Goal: Information Seeking & Learning: Learn about a topic

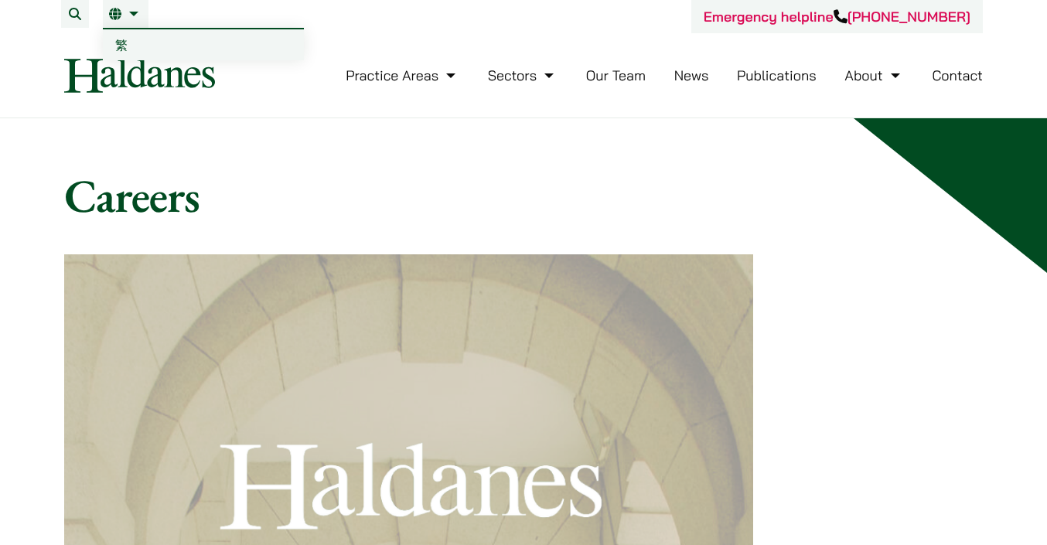
click at [128, 41] on link "繁" at bounding box center [203, 44] width 201 height 31
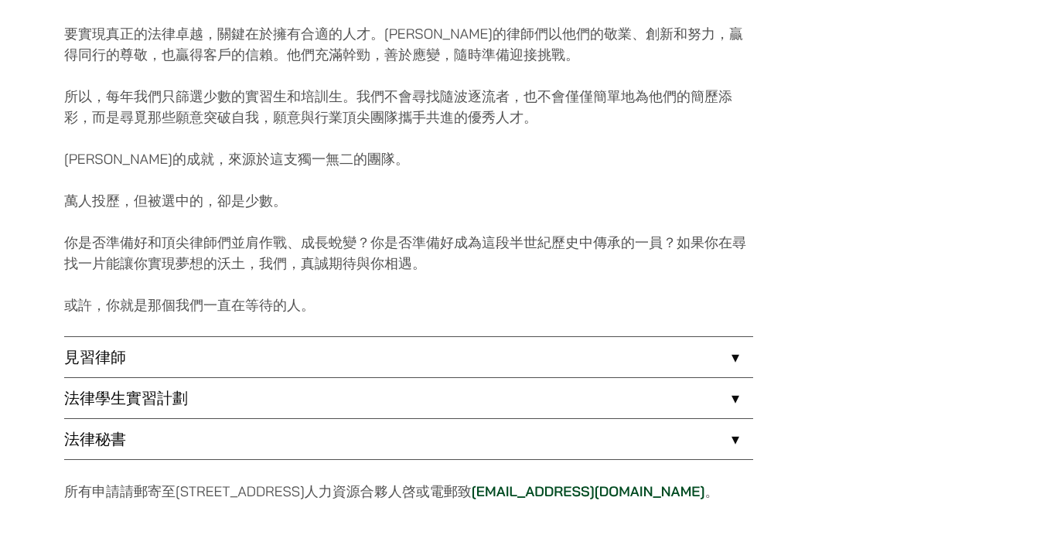
scroll to position [1279, 0]
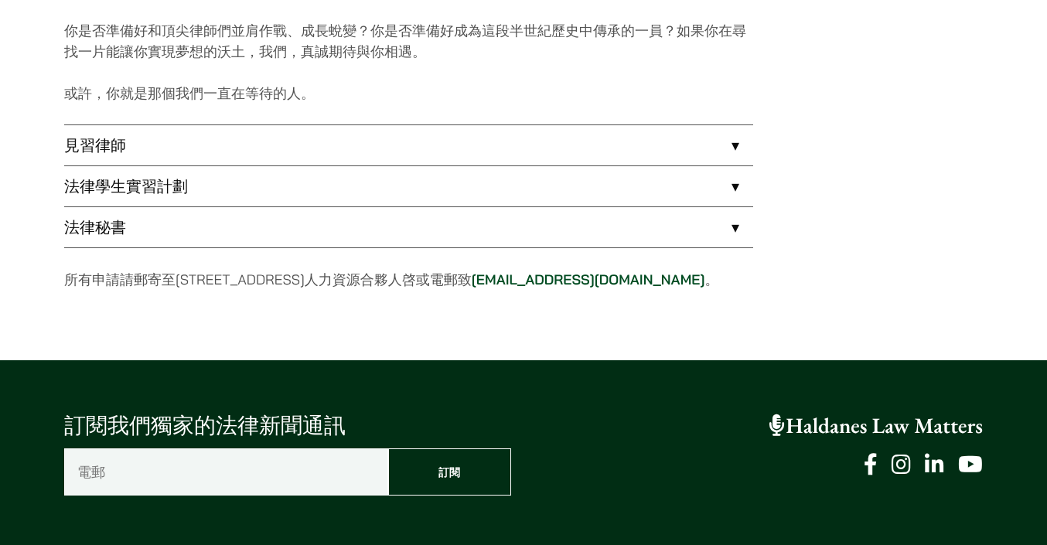
click at [421, 177] on link "法律學生實習計劃" at bounding box center [408, 186] width 689 height 40
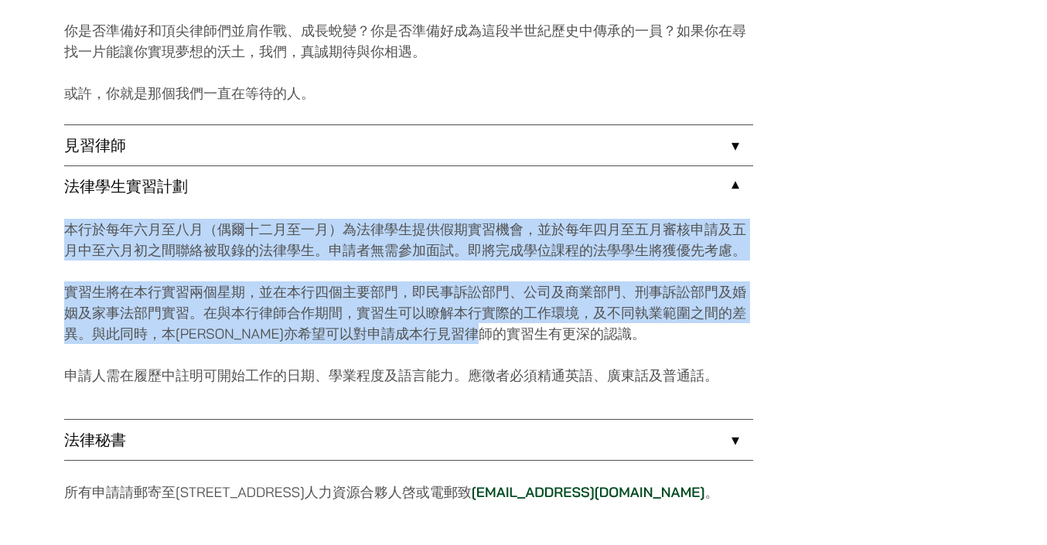
drag, startPoint x: 344, startPoint y: 219, endPoint x: 661, endPoint y: 343, distance: 339.8
click at [661, 343] on div "本行於每年六月至八月（偶爾十二月至一月）為法律學生提供假期實習機會，並於每年四月至五月審核申請及五月中至六月初之間聯絡被取錄的法律學生。申請者無需參加面試。即…" at bounding box center [408, 313] width 689 height 213
click at [661, 343] on p "實習生將在本行實習兩個星期，並在本行四個主要部門，即民事訴訟部門、公司及商業部門、刑事訴訟部門及婚姻及家事法部門實習。在與本行律師合作期間，實習生可以瞭解本行…" at bounding box center [408, 313] width 689 height 63
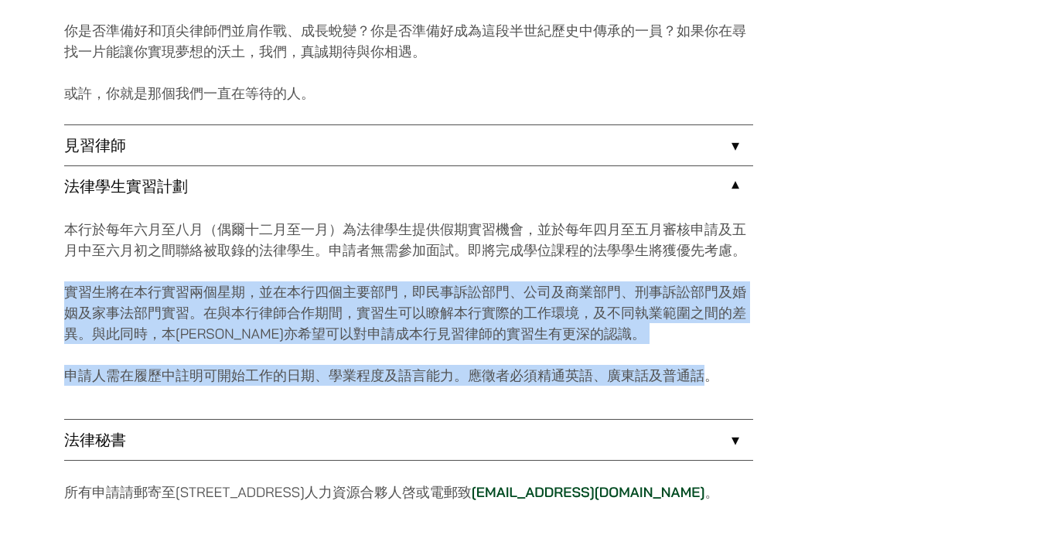
drag, startPoint x: 712, startPoint y: 367, endPoint x: 70, endPoint y: 278, distance: 647.6
click at [70, 278] on div "本行於每年六月至八月（偶爾十二月至一月）為法律學生提供假期實習機會，並於每年四月至五月審核申請及五月中至六月初之間聯絡被取錄的法律學生。申請者無需參加面試。即…" at bounding box center [408, 313] width 689 height 213
click at [86, 292] on p "實習生將在本行實習兩個星期，並在本行四個主要部門，即民事訴訟部門、公司及商業部門、刑事訴訟部門及婚姻及家事法部門實習。在與本行律師合作期間，實習生可以瞭解本行…" at bounding box center [408, 313] width 689 height 63
drag, startPoint x: 61, startPoint y: 272, endPoint x: 636, endPoint y: 363, distance: 582.0
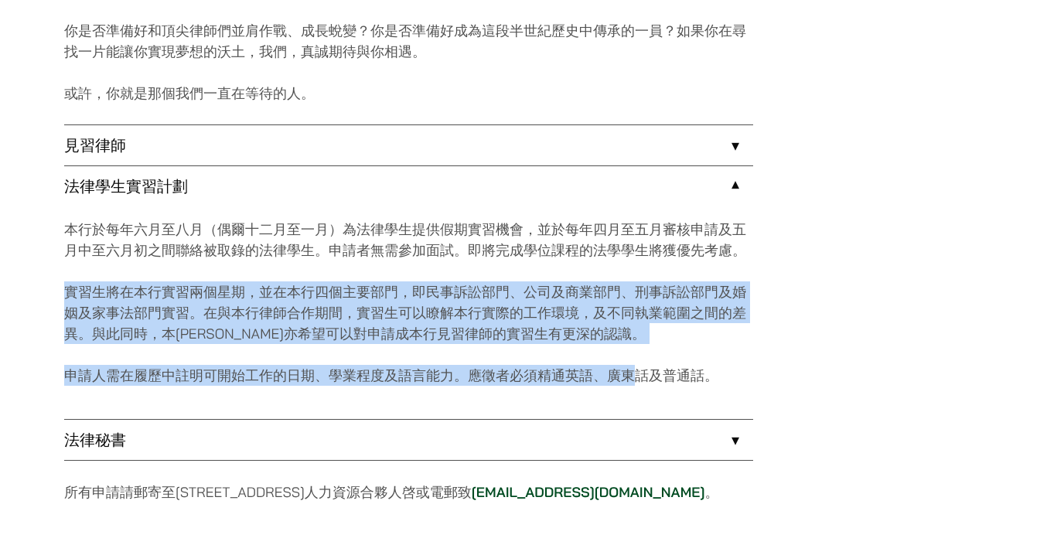
click at [636, 363] on div "本行於每年六月至八月（偶爾十二月至一月）為法律學生提供假期實習機會，並於每年四月至五月審核申請及五月中至六月初之間聯絡被取錄的法律學生。申請者無需參加面試。即…" at bounding box center [408, 313] width 689 height 213
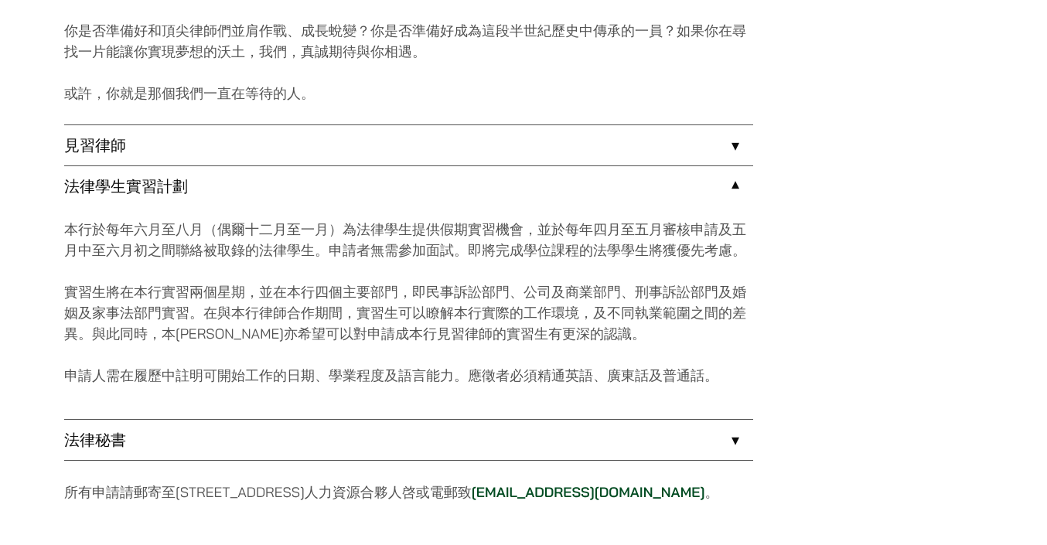
scroll to position [1322, 0]
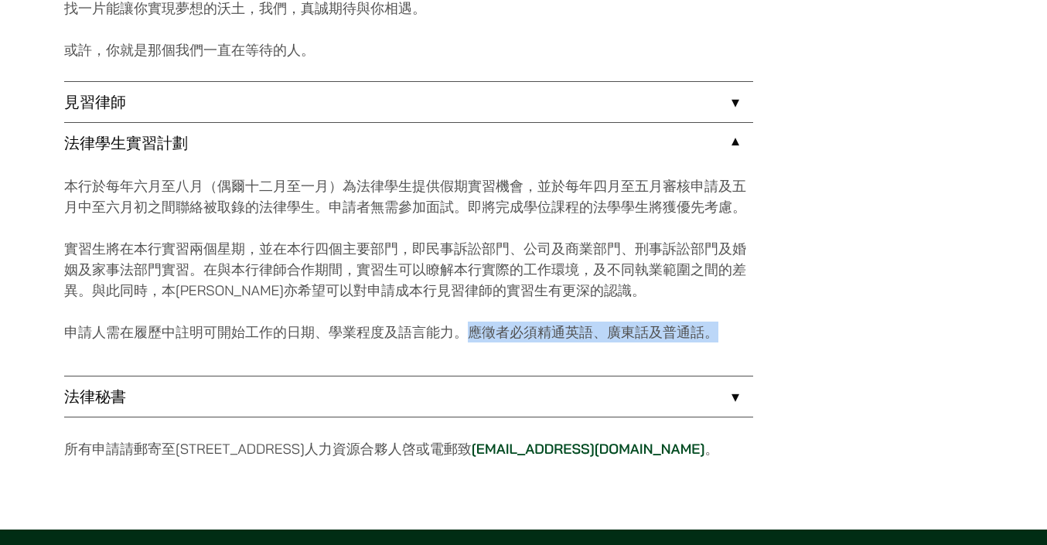
drag, startPoint x: 466, startPoint y: 338, endPoint x: 717, endPoint y: 338, distance: 250.7
click at [719, 338] on p "申請人需在履歷中註明可開始工作的日期、學業程度及語言能力。應徵者必須精通英語、廣東話及普通話。" at bounding box center [408, 332] width 689 height 21
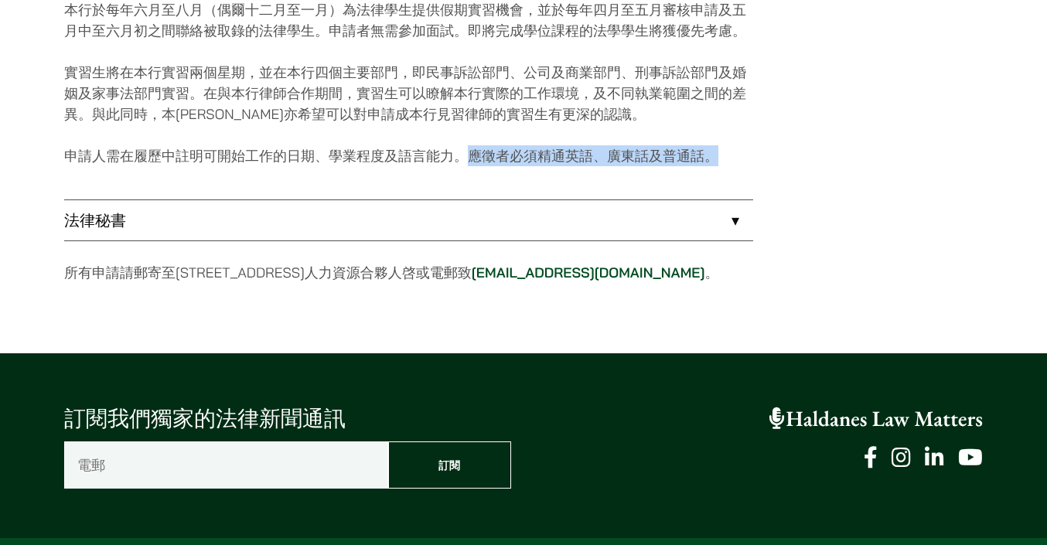
scroll to position [1487, 0]
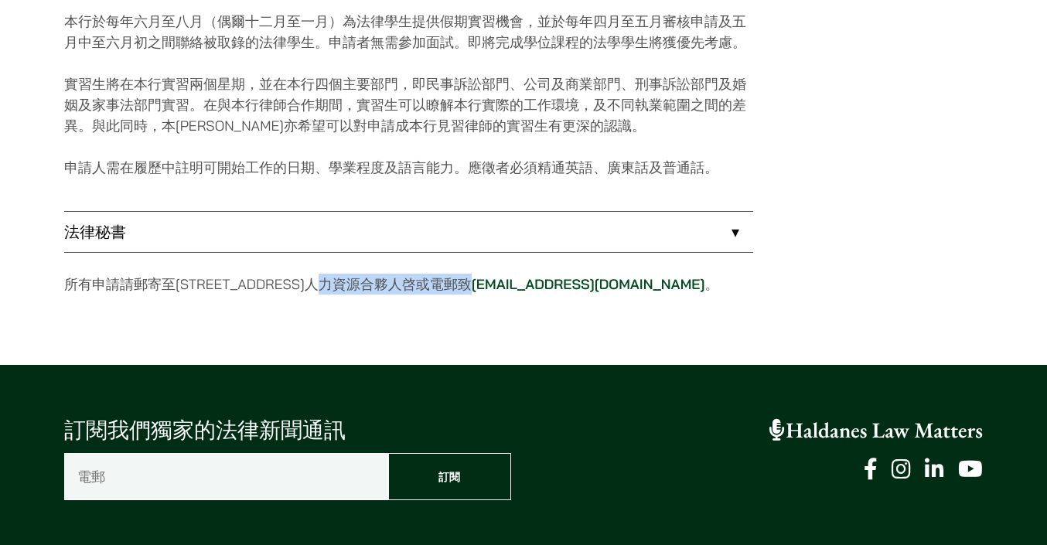
drag, startPoint x: 384, startPoint y: 278, endPoint x: 542, endPoint y: 282, distance: 157.9
click at [544, 282] on p "所有申請請郵寄至香港中環都爹利街11號律敦治大廈7樓人力資源合夥人啓或電郵致 career@haldanes.com 。" at bounding box center [408, 284] width 689 height 21
click at [542, 282] on p "所有申請請郵寄至香港中環都爹利街11號律敦治大廈7樓人力資源合夥人啓或電郵致 career@haldanes.com 。" at bounding box center [408, 284] width 689 height 21
drag, startPoint x: 569, startPoint y: 285, endPoint x: 735, endPoint y: 296, distance: 166.6
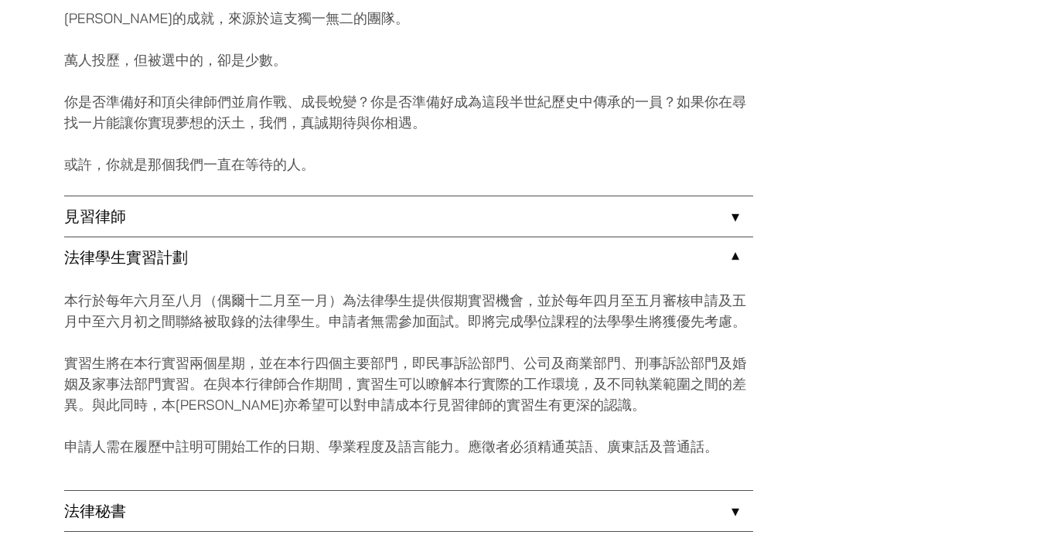
click at [659, 252] on link "法律學生實習計劃" at bounding box center [408, 257] width 689 height 40
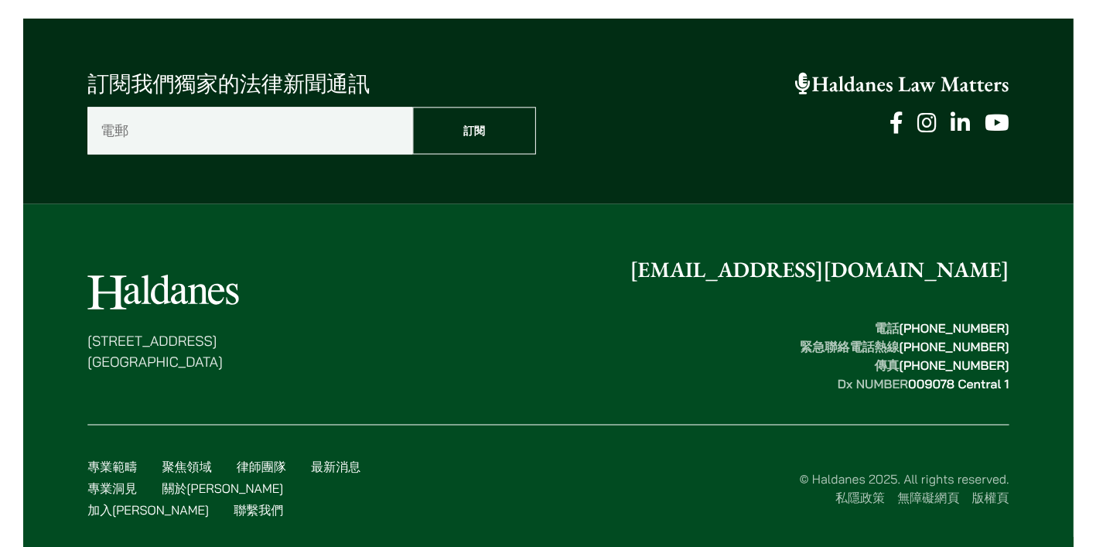
scroll to position [1619, 0]
